Goal: Task Accomplishment & Management: Manage account settings

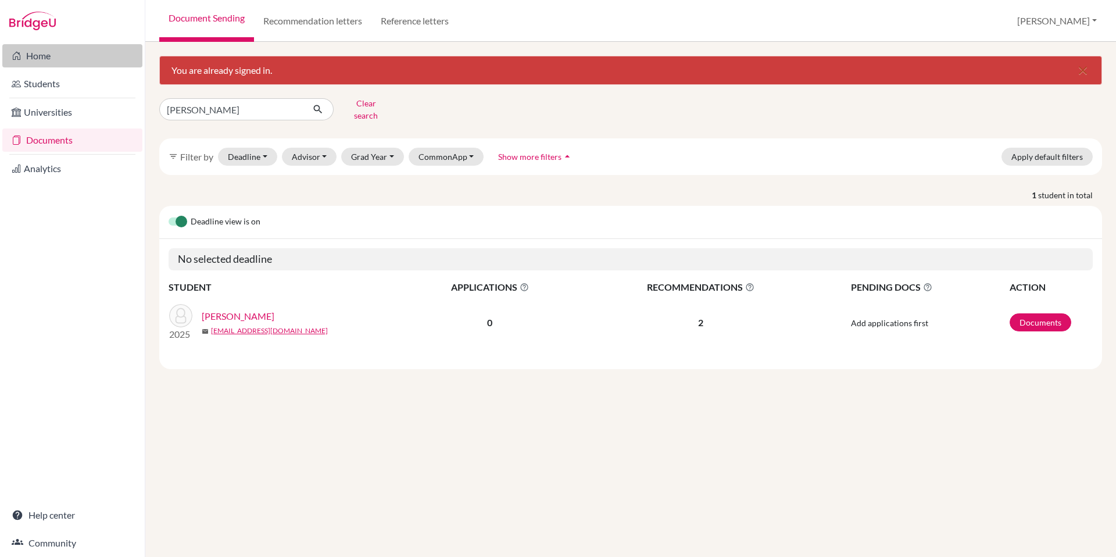
click at [50, 58] on link "Home" at bounding box center [72, 55] width 140 height 23
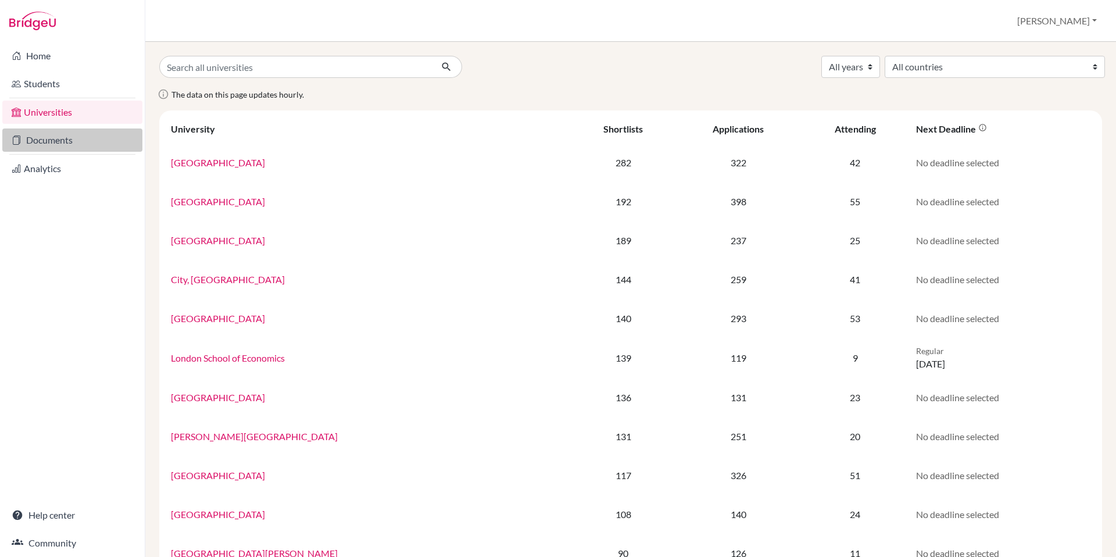
click at [67, 141] on link "Documents" at bounding box center [72, 139] width 140 height 23
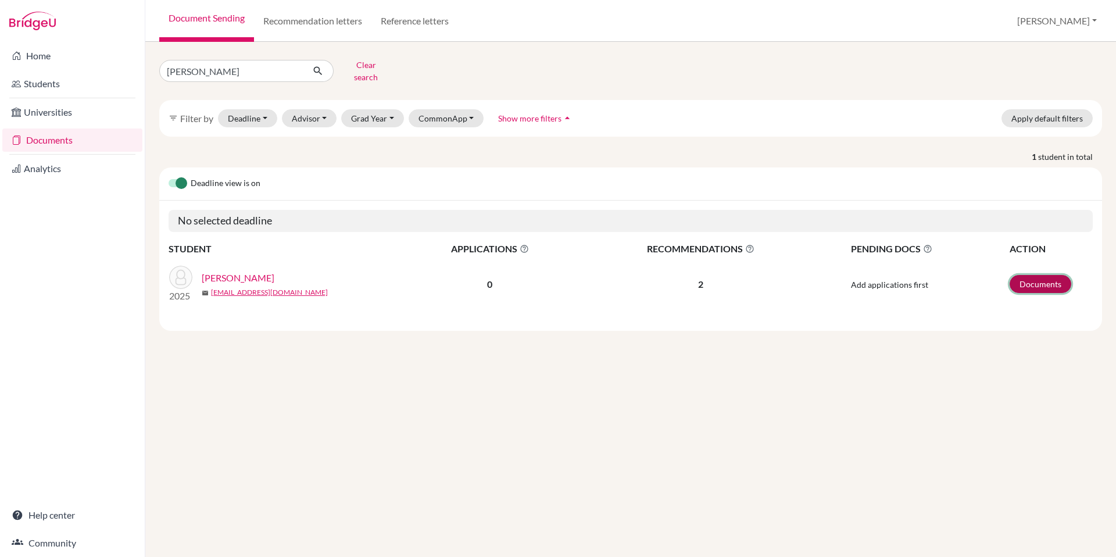
click at [1058, 275] on link "Documents" at bounding box center [1041, 284] width 62 height 18
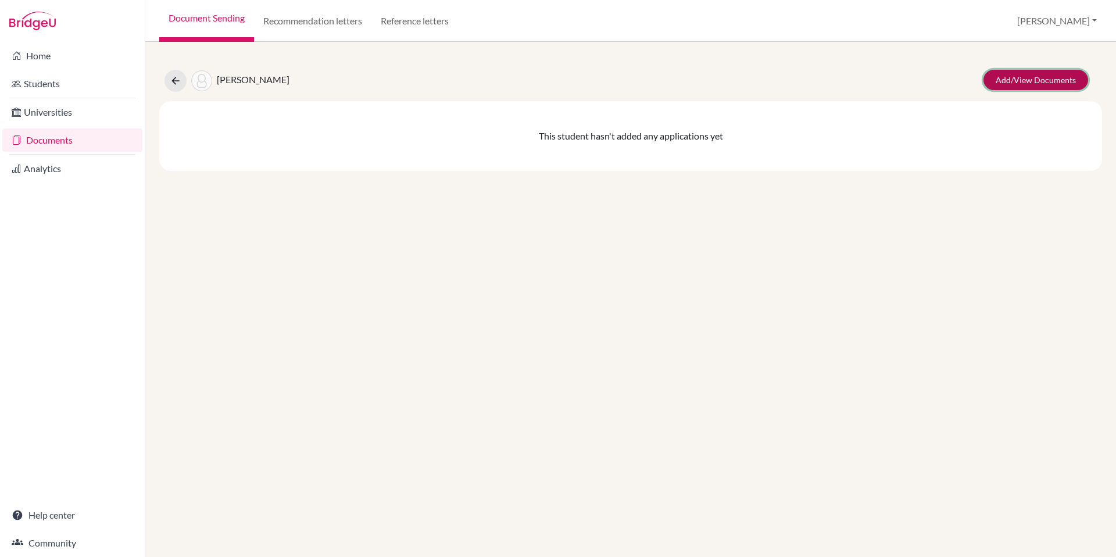
click at [1031, 84] on link "Add/View Documents" at bounding box center [1035, 80] width 105 height 20
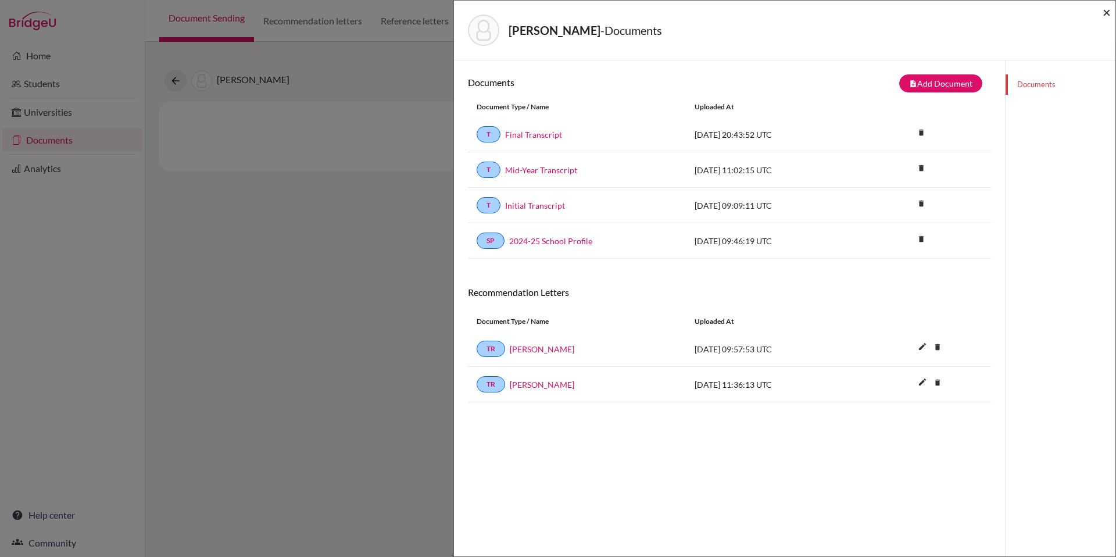
click at [1106, 9] on span "×" at bounding box center [1107, 11] width 8 height 17
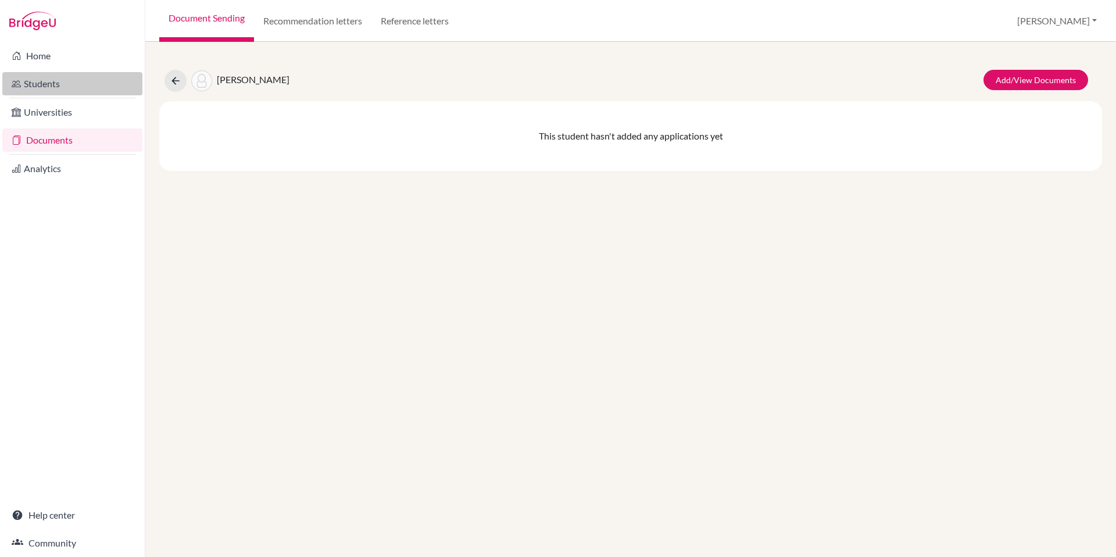
click at [28, 90] on link "Students" at bounding box center [72, 83] width 140 height 23
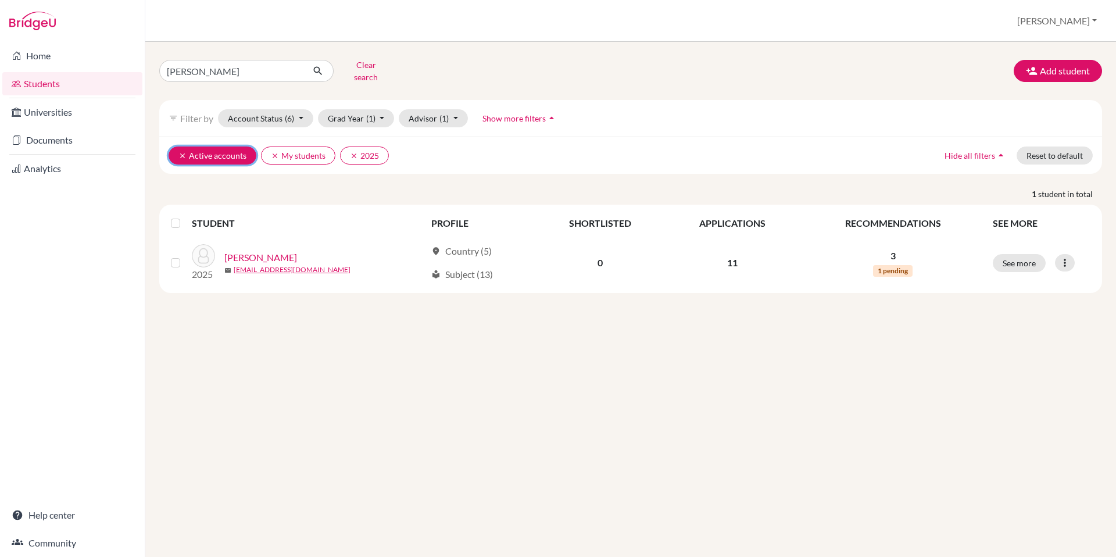
click at [180, 152] on icon "clear" at bounding box center [182, 156] width 8 height 8
click at [179, 152] on icon "clear" at bounding box center [182, 156] width 8 height 8
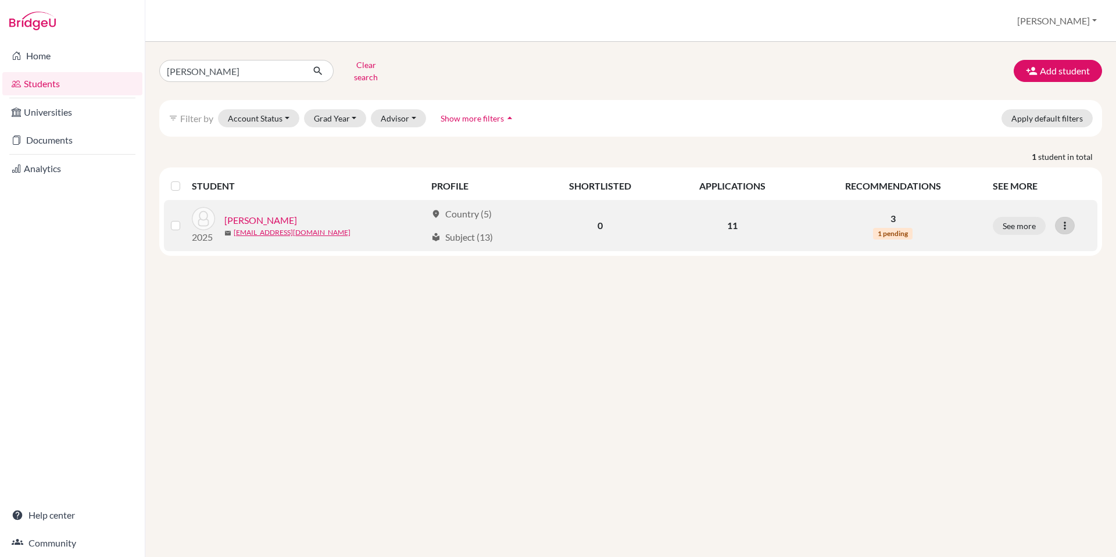
click at [1068, 220] on icon at bounding box center [1065, 226] width 12 height 12
click at [232, 213] on link "Guptan, Ayush" at bounding box center [260, 220] width 73 height 14
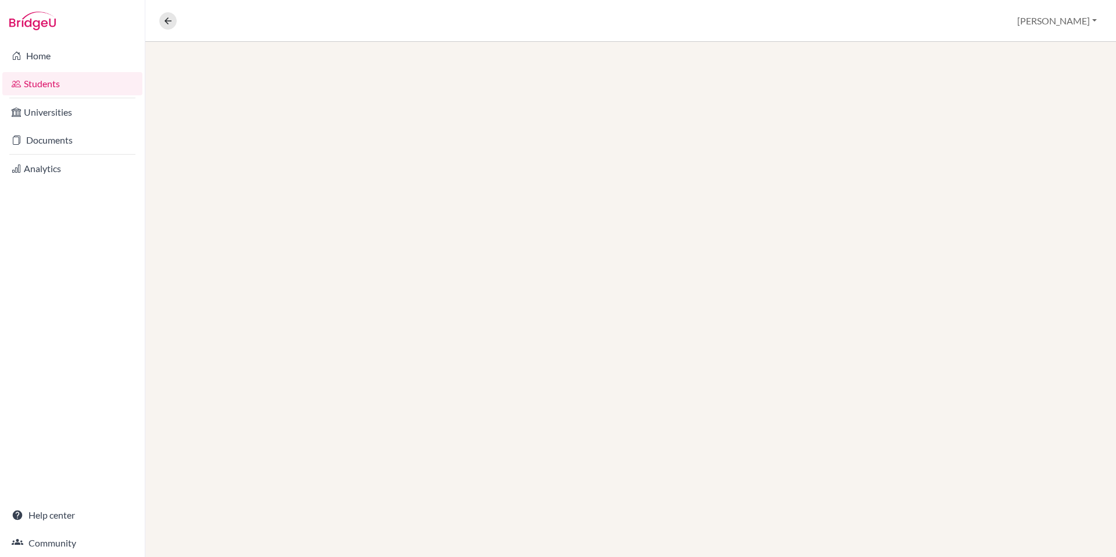
click at [237, 210] on div at bounding box center [630, 299] width 971 height 515
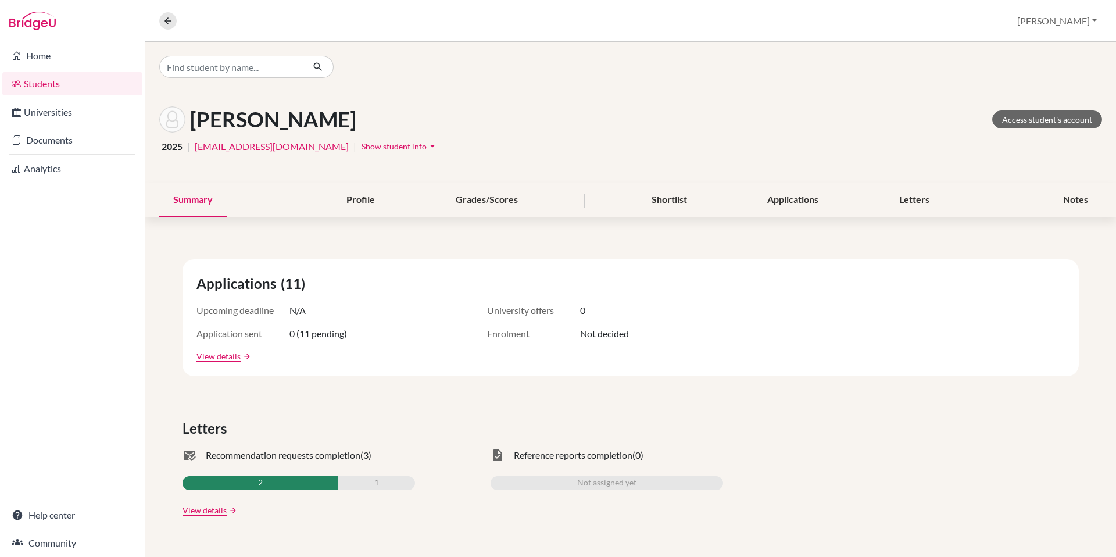
click at [389, 149] on span "Show student info" at bounding box center [394, 146] width 65 height 10
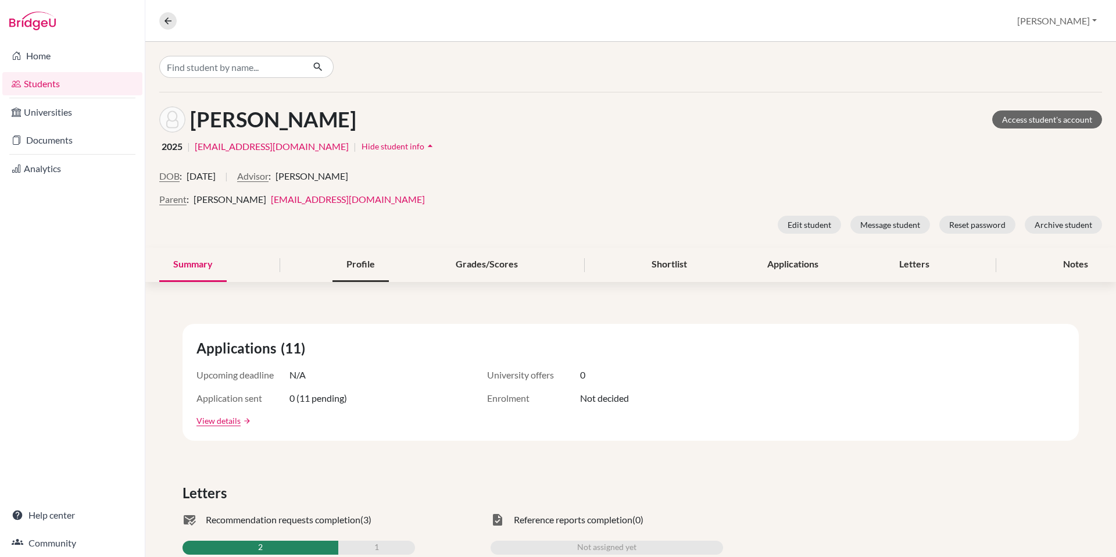
click at [371, 266] on div "Profile" at bounding box center [360, 265] width 56 height 34
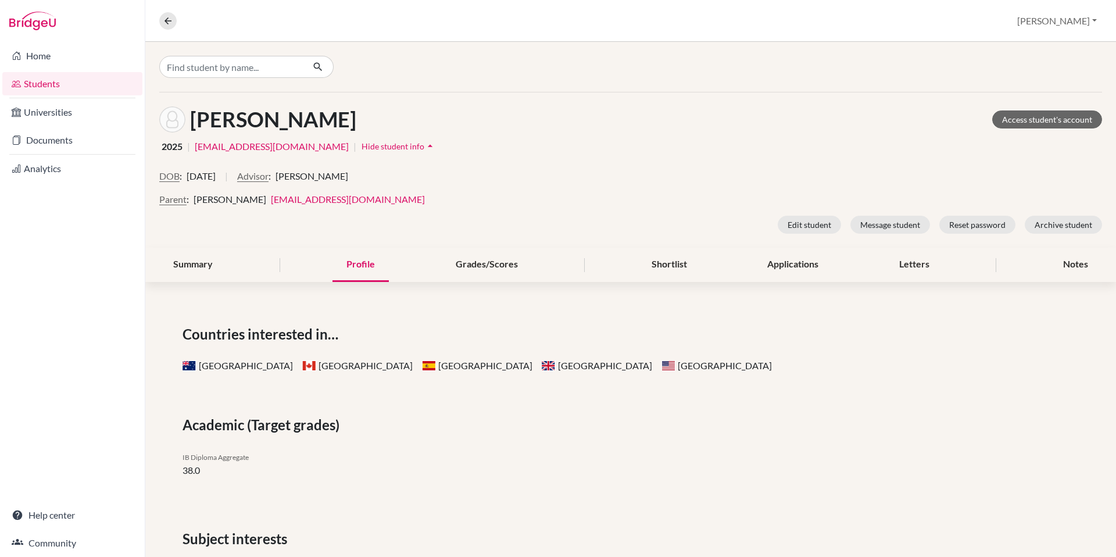
scroll to position [162, 0]
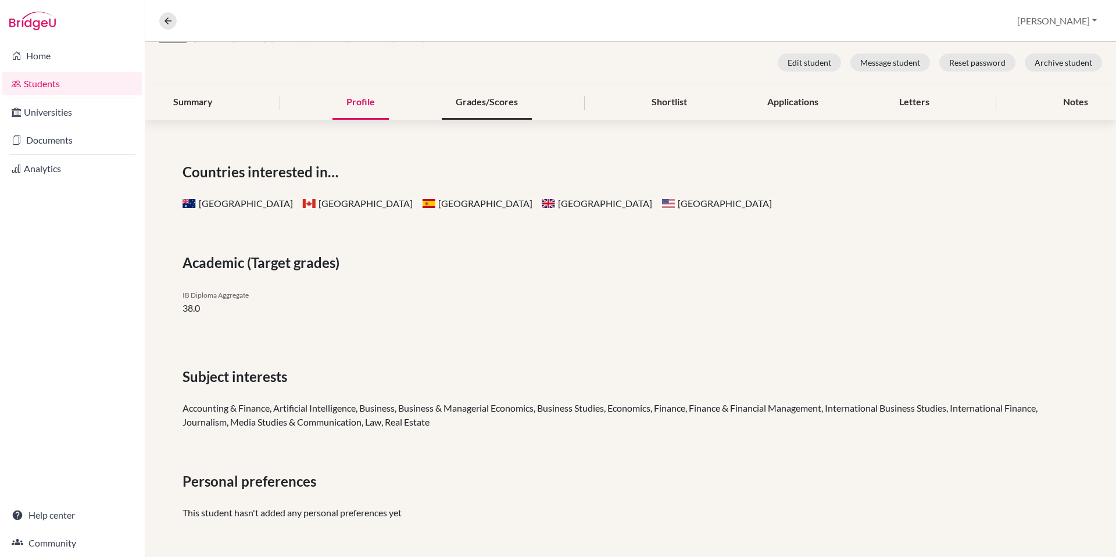
click at [508, 104] on div "Grades/Scores" at bounding box center [487, 102] width 90 height 34
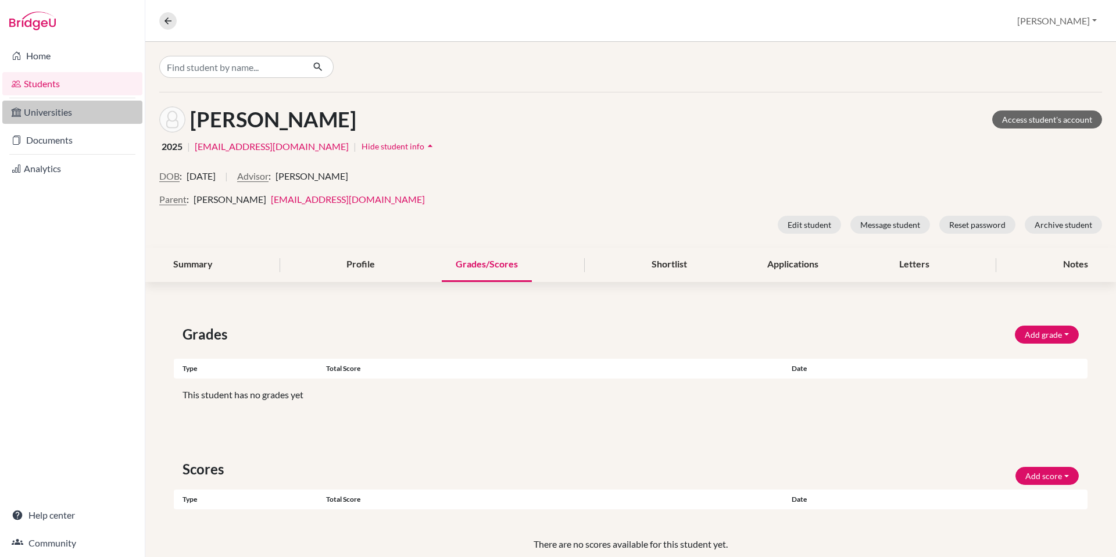
click at [42, 114] on link "Universities" at bounding box center [72, 112] width 140 height 23
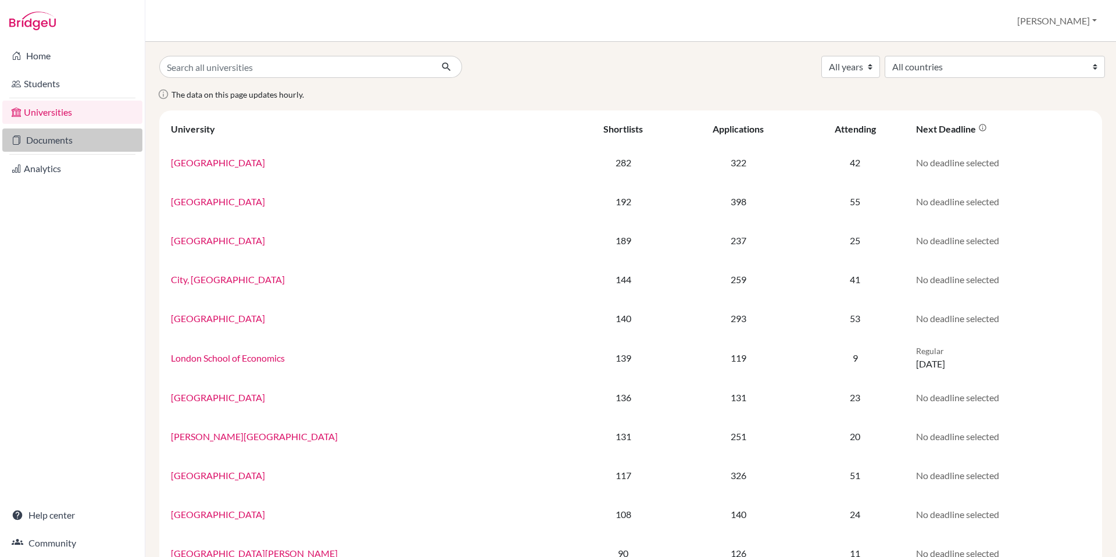
click at [40, 147] on link "Documents" at bounding box center [72, 139] width 140 height 23
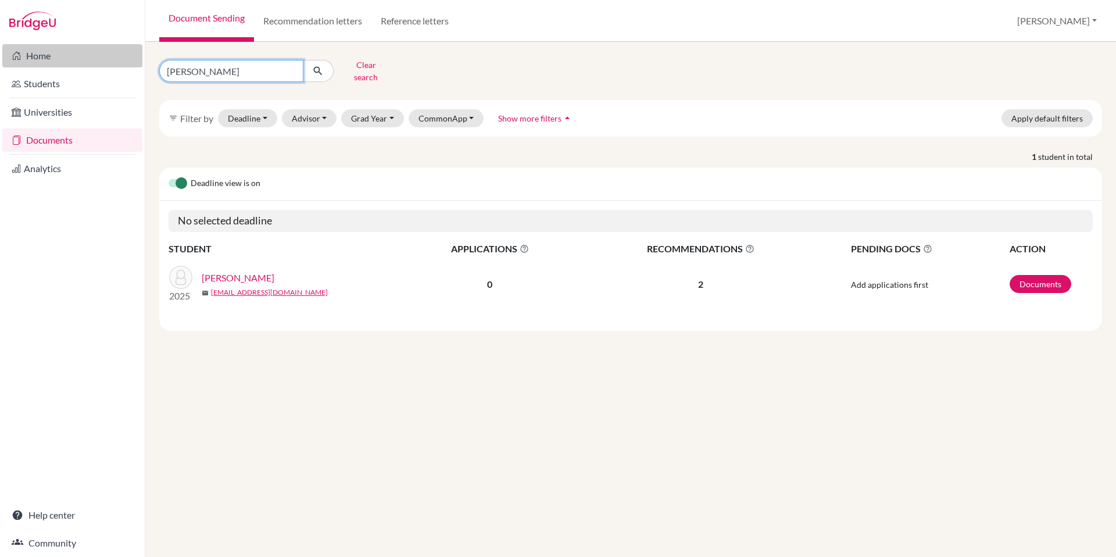
drag, startPoint x: 209, startPoint y: 63, endPoint x: 137, endPoint y: 64, distance: 72.7
click at [137, 64] on div "Home Students Universities Documents Analytics Help center Community Document S…" at bounding box center [558, 278] width 1116 height 557
type input "[PERSON_NAME]"
click button "submit" at bounding box center [318, 71] width 31 height 22
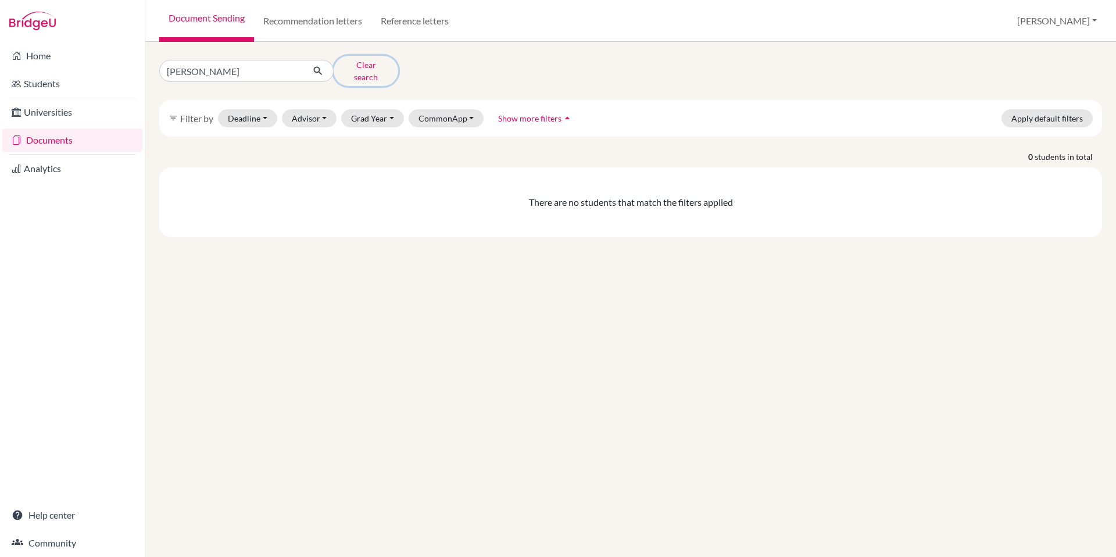
click at [364, 71] on button "Clear search" at bounding box center [366, 71] width 65 height 30
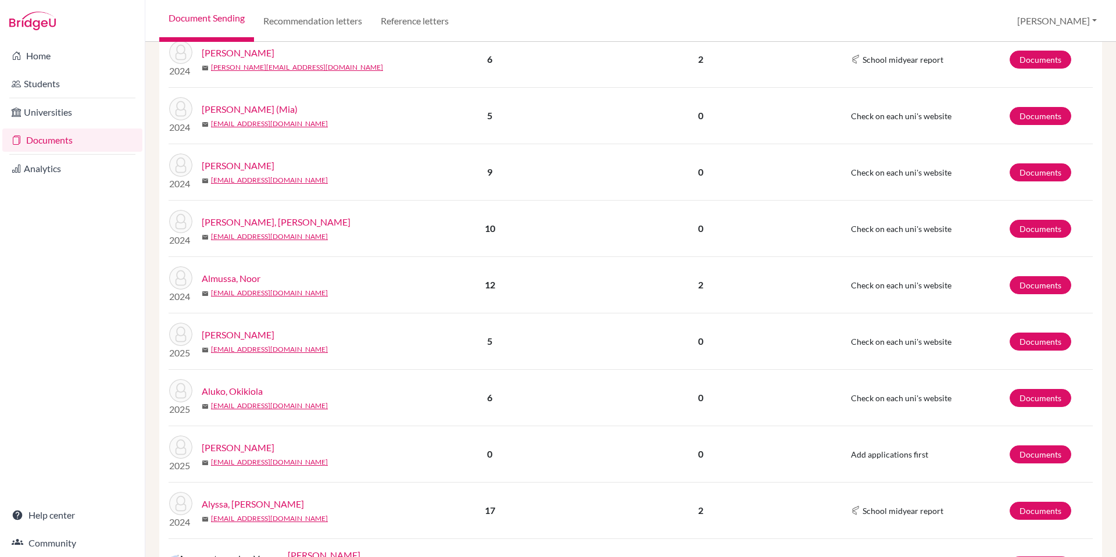
scroll to position [1191, 0]
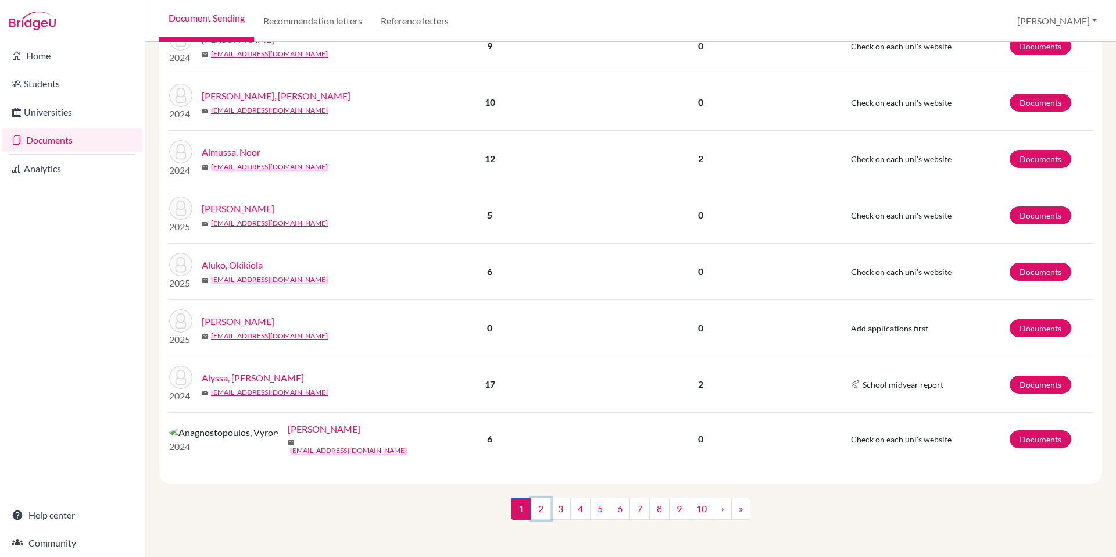
click at [536, 507] on link "2" at bounding box center [541, 509] width 20 height 22
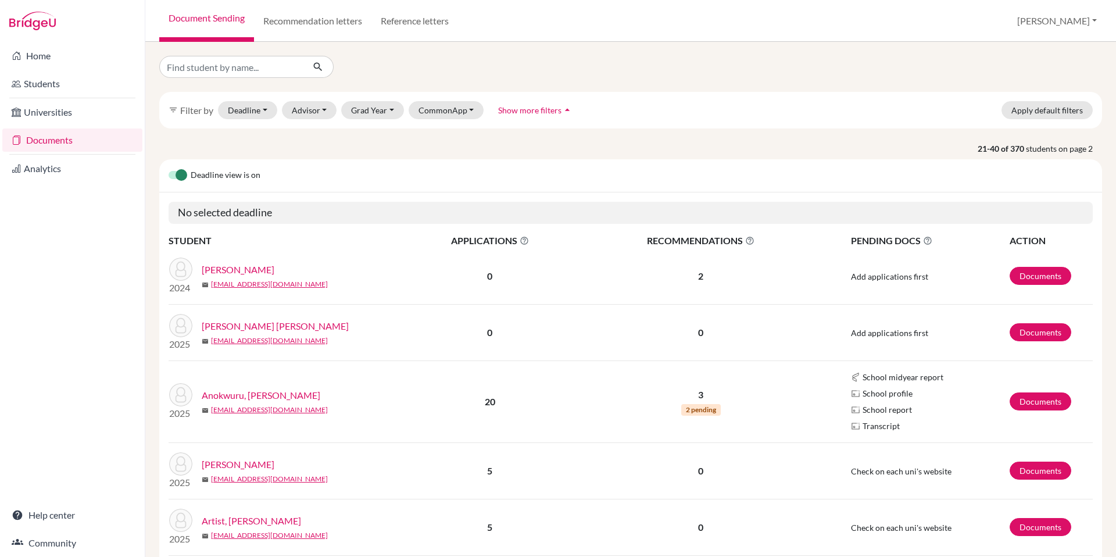
click at [169, 169] on label at bounding box center [169, 169] width 0 height 0
click at [175, 176] on input "checkbox" at bounding box center [173, 175] width 9 height 12
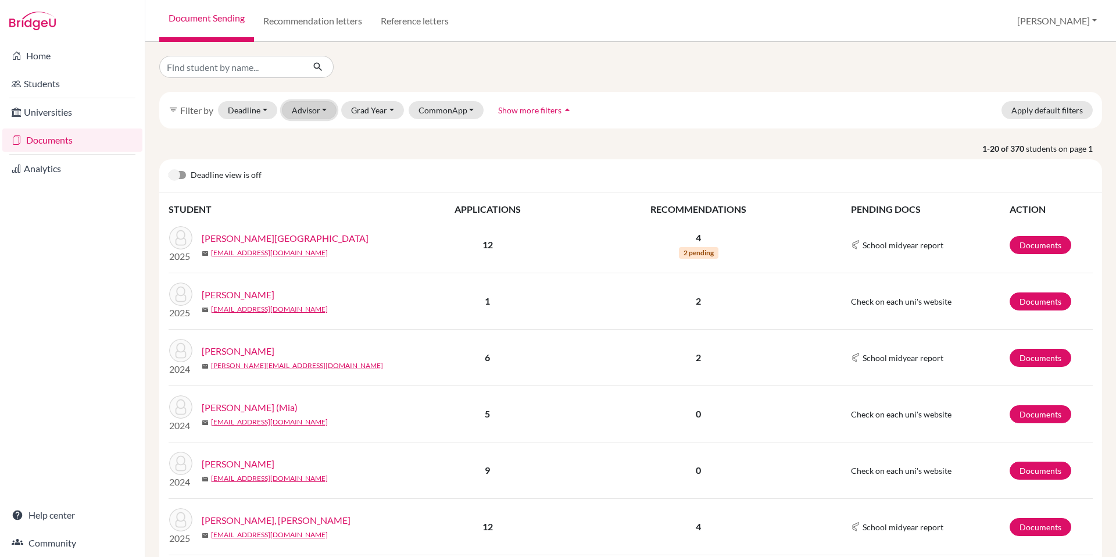
click at [296, 105] on button "Advisor" at bounding box center [309, 110] width 55 height 18
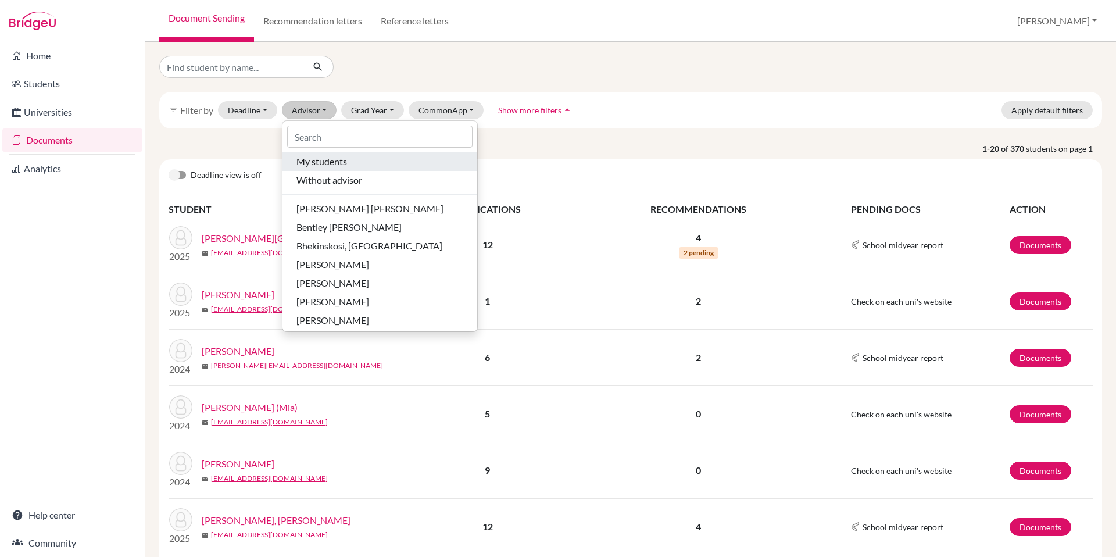
click at [324, 161] on span "My students" at bounding box center [321, 162] width 51 height 14
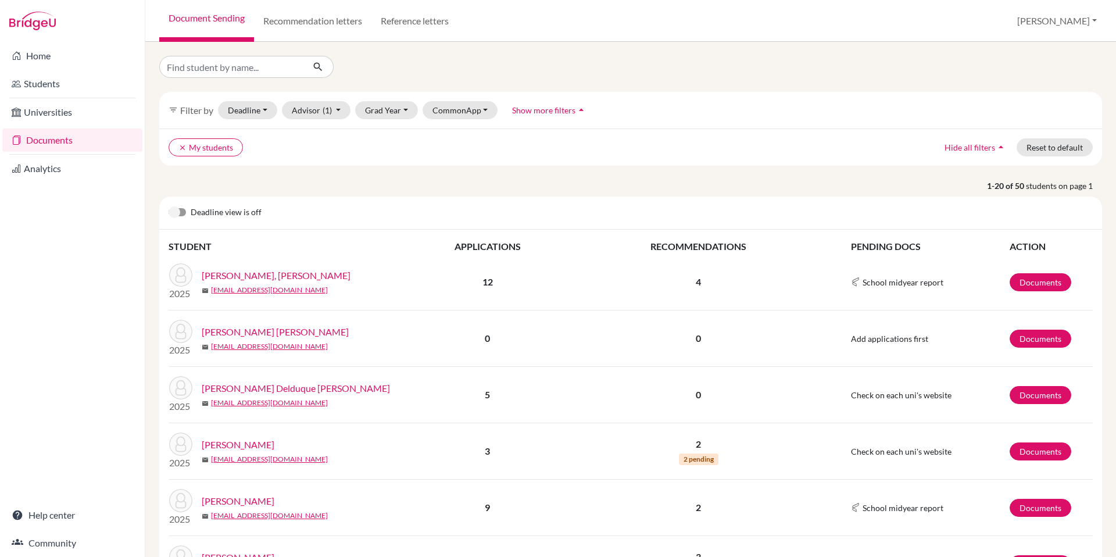
click at [277, 275] on link "[PERSON_NAME], [PERSON_NAME]" at bounding box center [276, 276] width 149 height 14
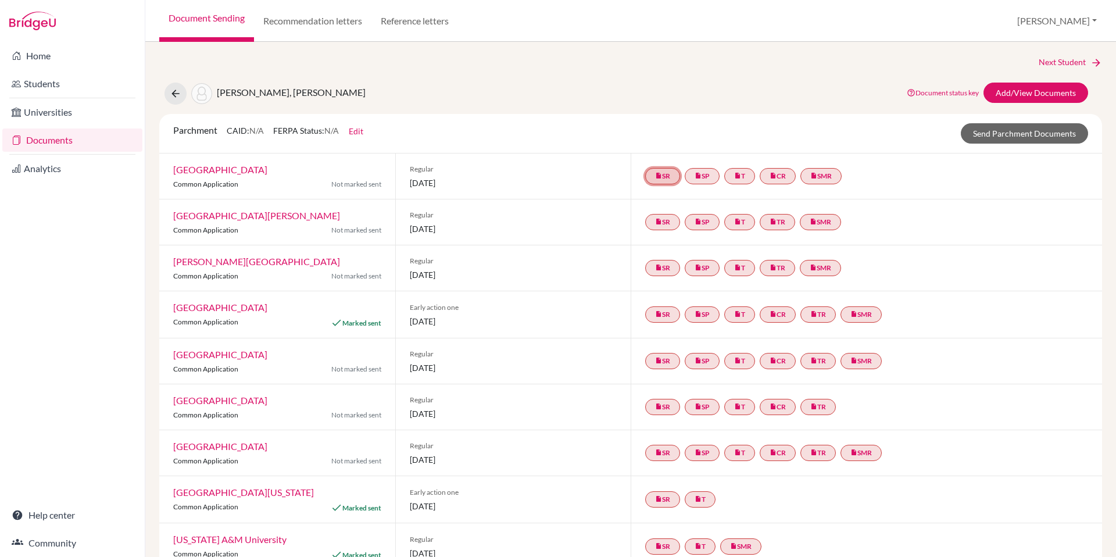
click at [647, 175] on link "insert_drive_file SR" at bounding box center [662, 176] width 35 height 16
click at [646, 176] on link "insert_drive_file SR School report School report Complete. Ready to send." at bounding box center [662, 176] width 35 height 16
click at [655, 174] on icon "insert_drive_file" at bounding box center [658, 175] width 7 height 7
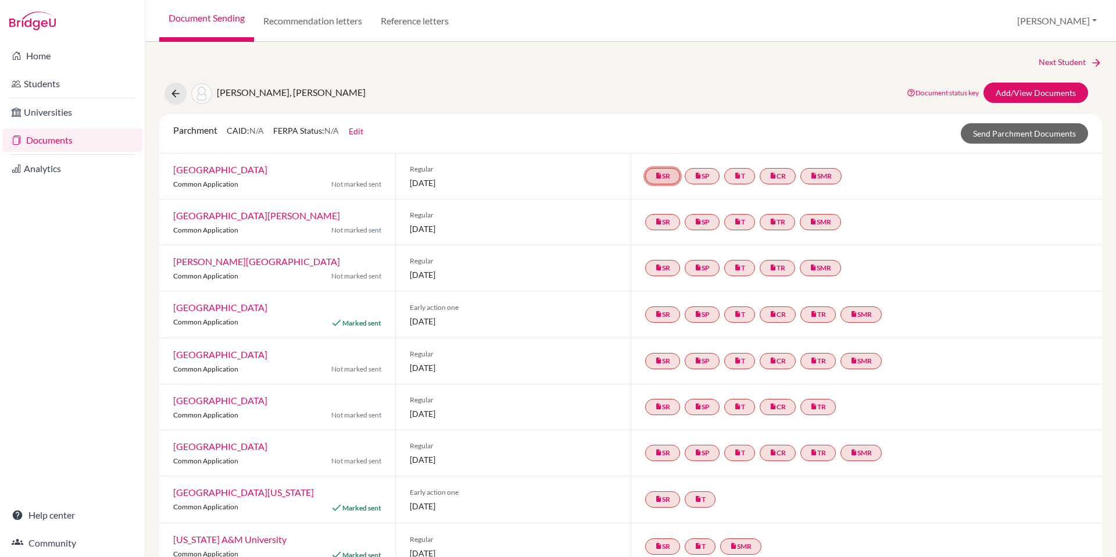
click at [655, 174] on icon "insert_drive_file" at bounding box center [658, 175] width 7 height 7
click at [1019, 96] on link "Add/View Documents" at bounding box center [1035, 93] width 105 height 20
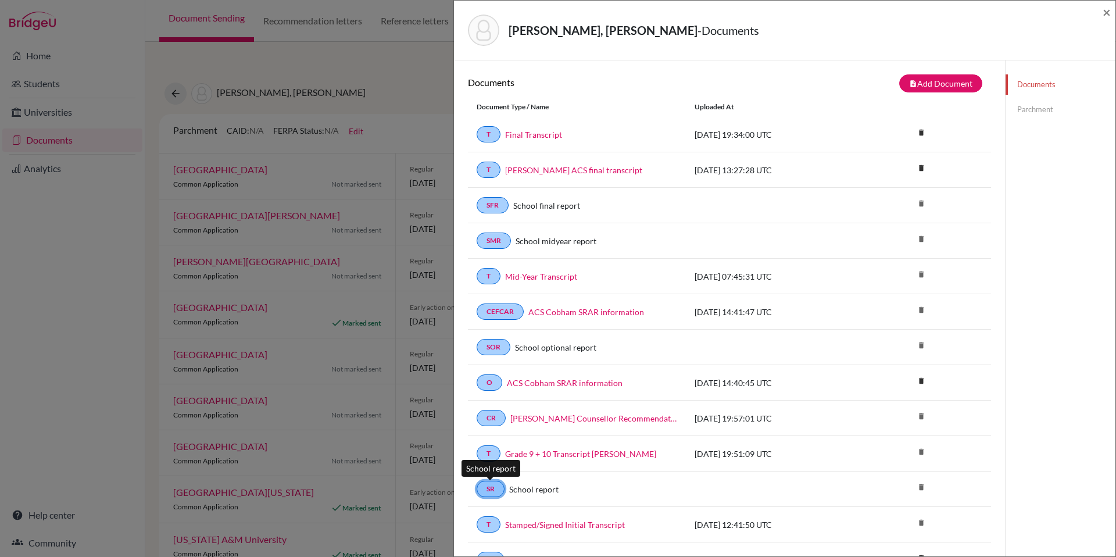
click at [487, 495] on link "SR" at bounding box center [491, 489] width 28 height 16
click at [489, 489] on link "SR" at bounding box center [491, 489] width 28 height 16
click at [538, 490] on link "School report" at bounding box center [533, 489] width 49 height 12
click at [488, 489] on link "SR" at bounding box center [491, 489] width 28 height 16
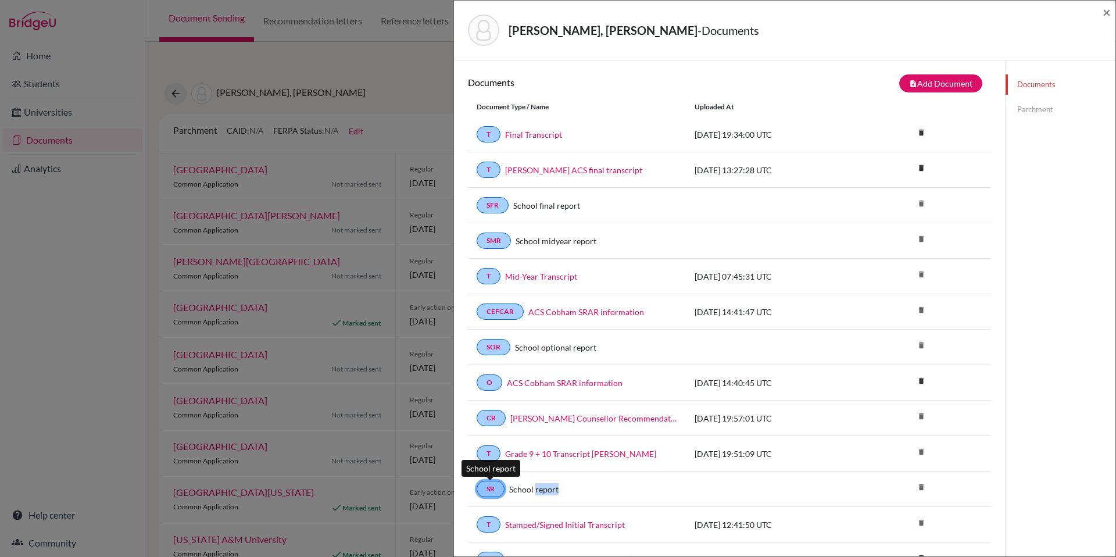
click at [488, 489] on link "SR" at bounding box center [491, 489] width 28 height 16
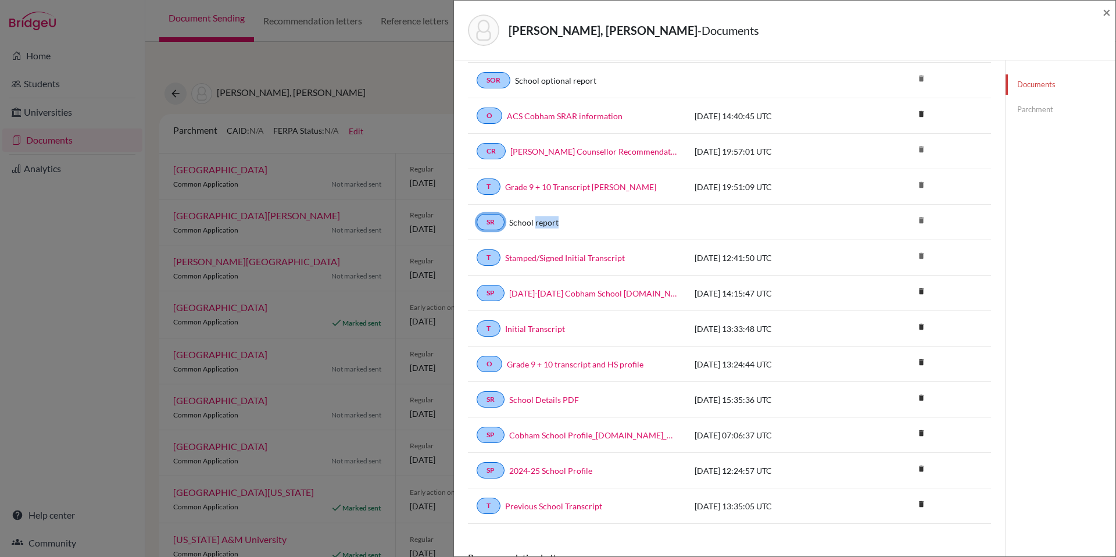
scroll to position [273, 0]
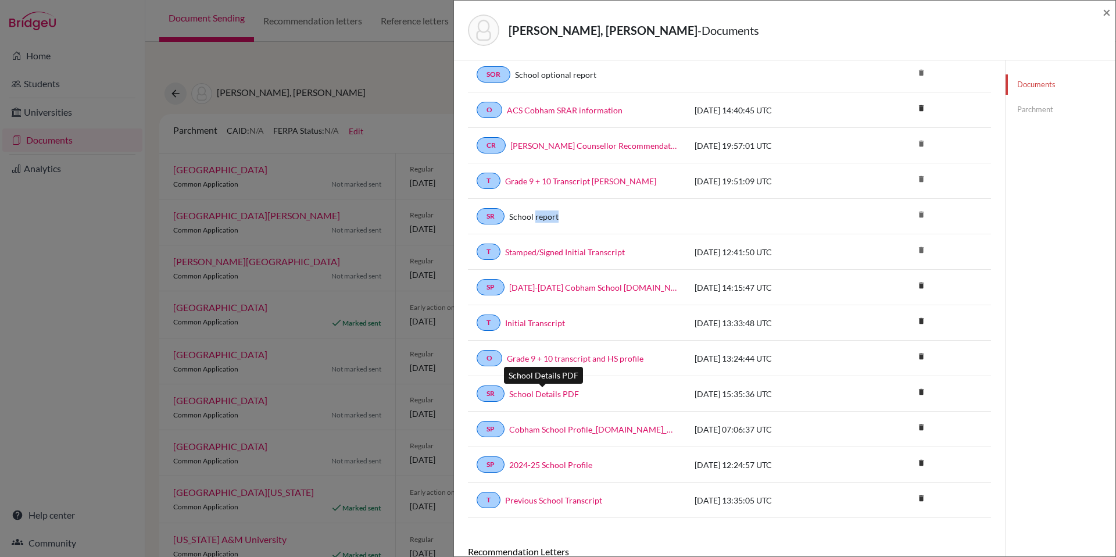
click at [537, 395] on link "School Details PDF" at bounding box center [544, 394] width 70 height 12
